Goal: Check status: Check status

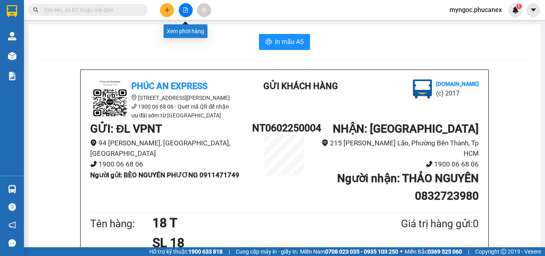
click at [185, 11] on icon "file-add" at bounding box center [186, 10] width 6 height 6
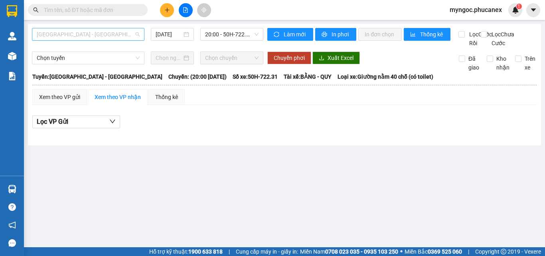
click at [115, 37] on span "[GEOGRAPHIC_DATA] - [GEOGRAPHIC_DATA]" at bounding box center [88, 34] width 103 height 12
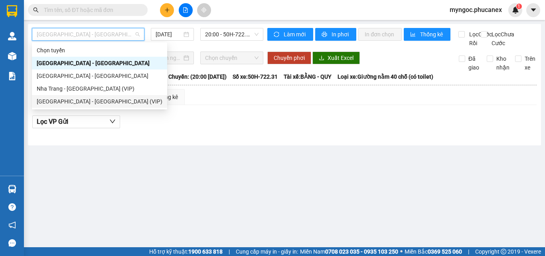
click at [66, 99] on div "[GEOGRAPHIC_DATA] - [GEOGRAPHIC_DATA] (VIP)" at bounding box center [100, 101] width 126 height 9
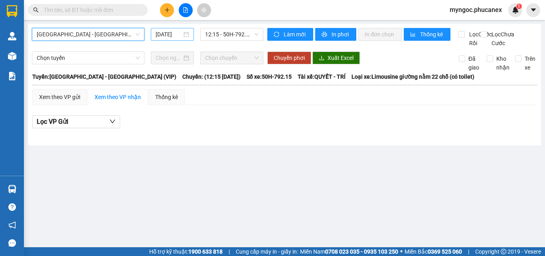
click at [172, 36] on input "[DATE]" at bounding box center [169, 34] width 26 height 9
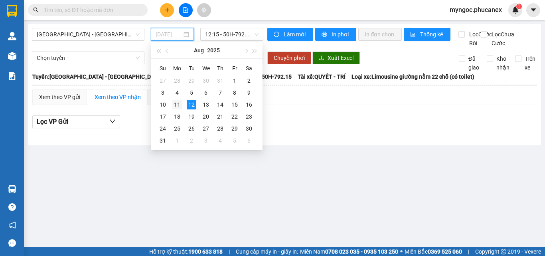
click at [178, 105] on div "11" at bounding box center [177, 105] width 10 height 10
type input "[DATE]"
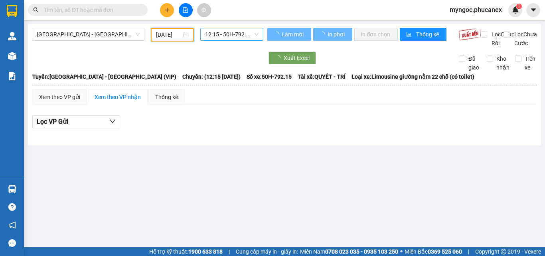
click at [226, 37] on span "12:15 - 50H-792.15" at bounding box center [231, 34] width 53 height 12
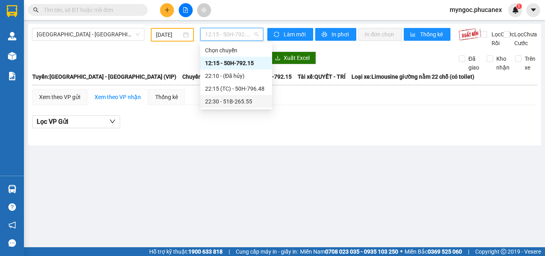
click at [229, 99] on div "22:30 - 51B-265.55" at bounding box center [236, 101] width 62 height 9
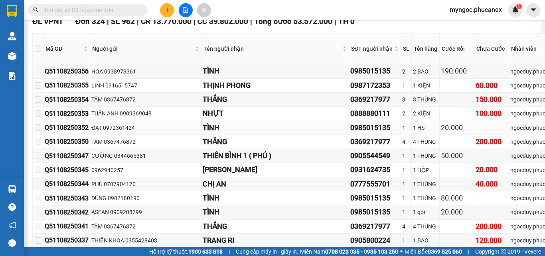
scroll to position [2435, 0]
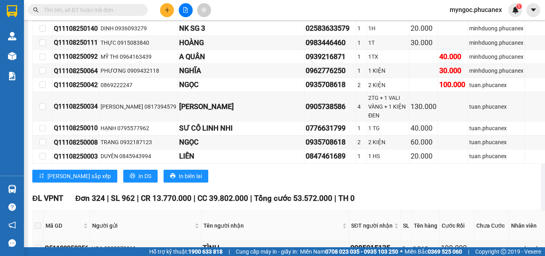
click at [130, 14] on input "text" at bounding box center [91, 10] width 94 height 9
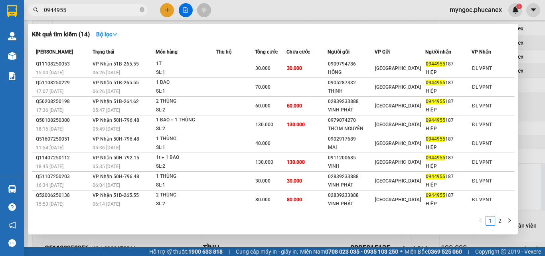
type input "0944955"
click at [140, 9] on icon "close-circle" at bounding box center [142, 9] width 5 height 5
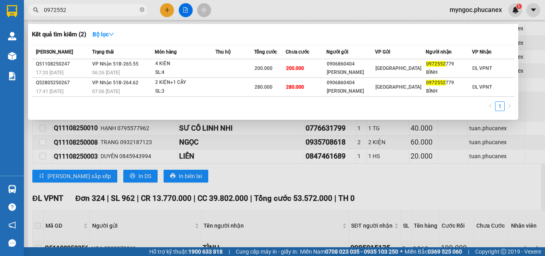
type input "0972552"
